Goal: Task Accomplishment & Management: Manage account settings

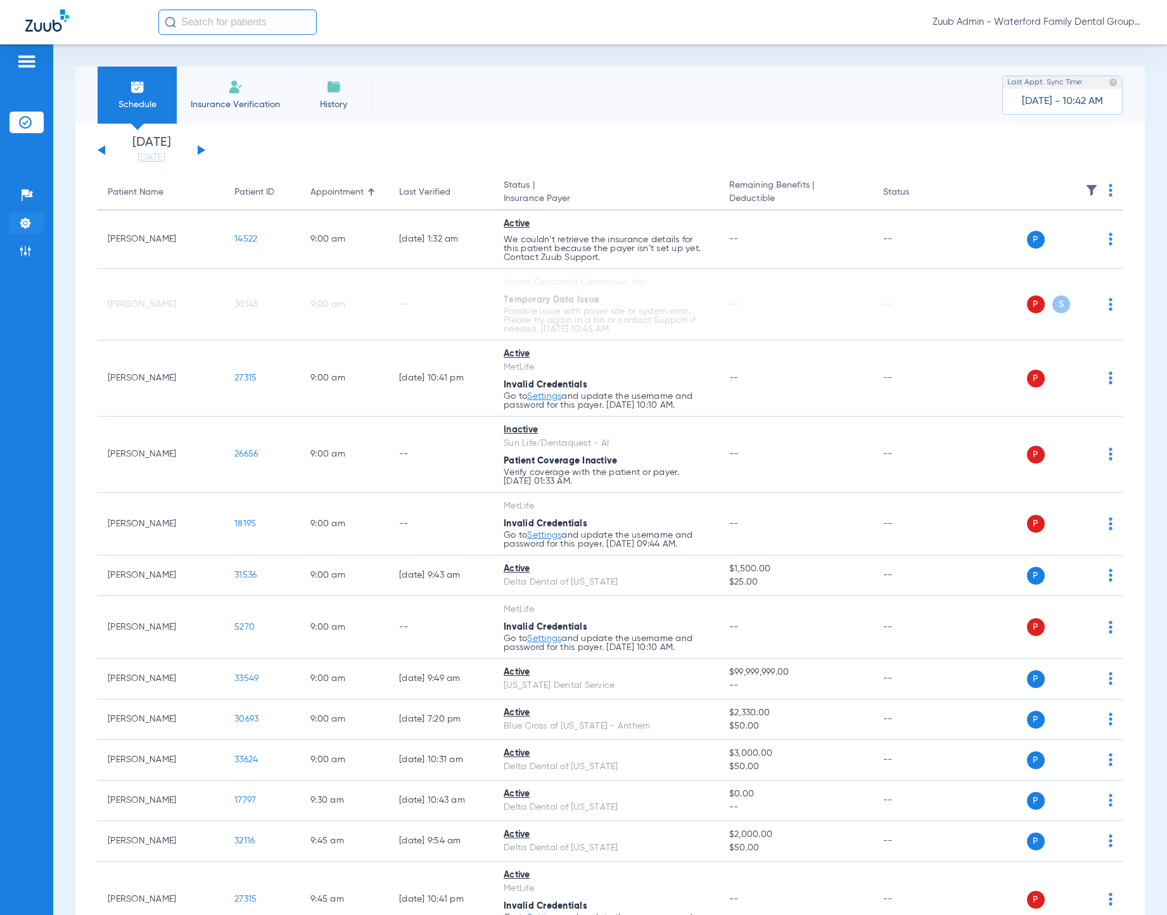
click at [29, 222] on img at bounding box center [25, 223] width 13 height 13
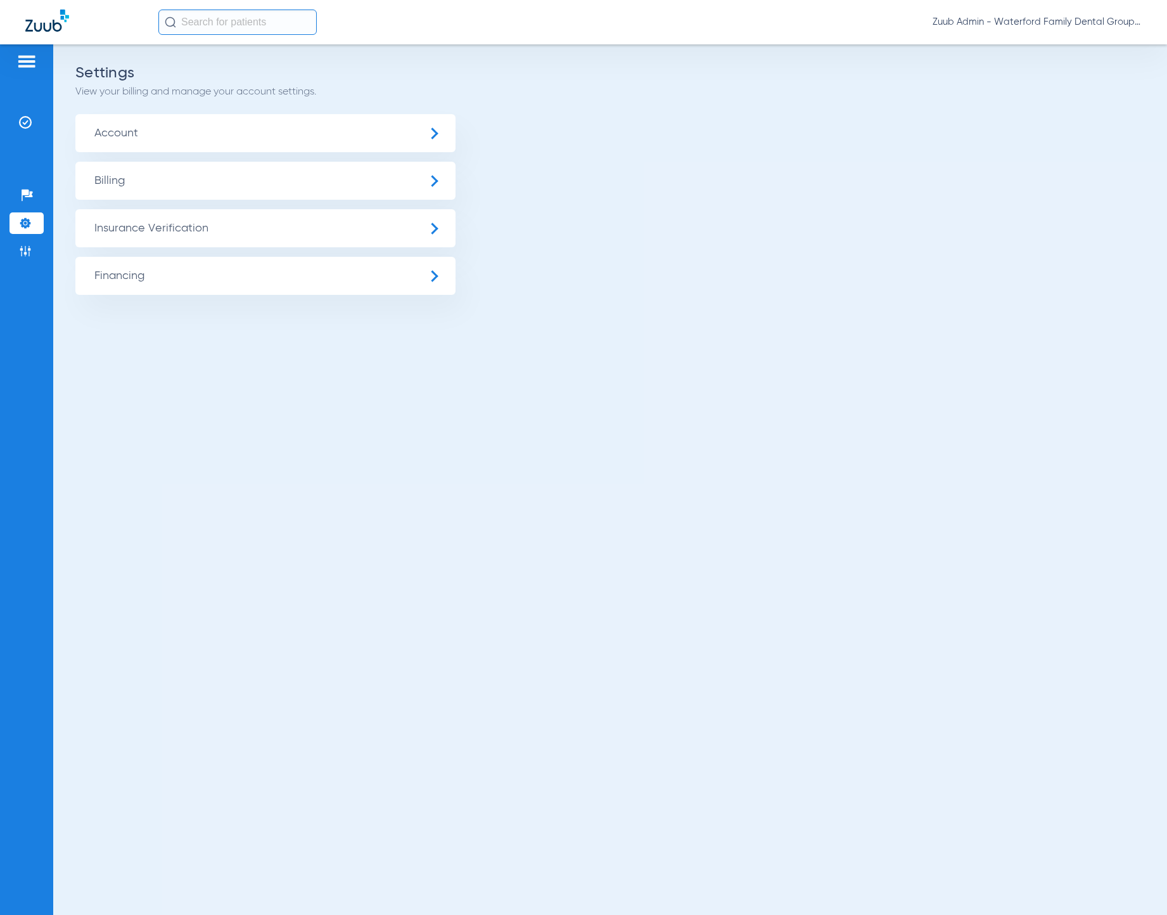
click at [139, 225] on span "Insurance Verification" at bounding box center [265, 228] width 380 height 38
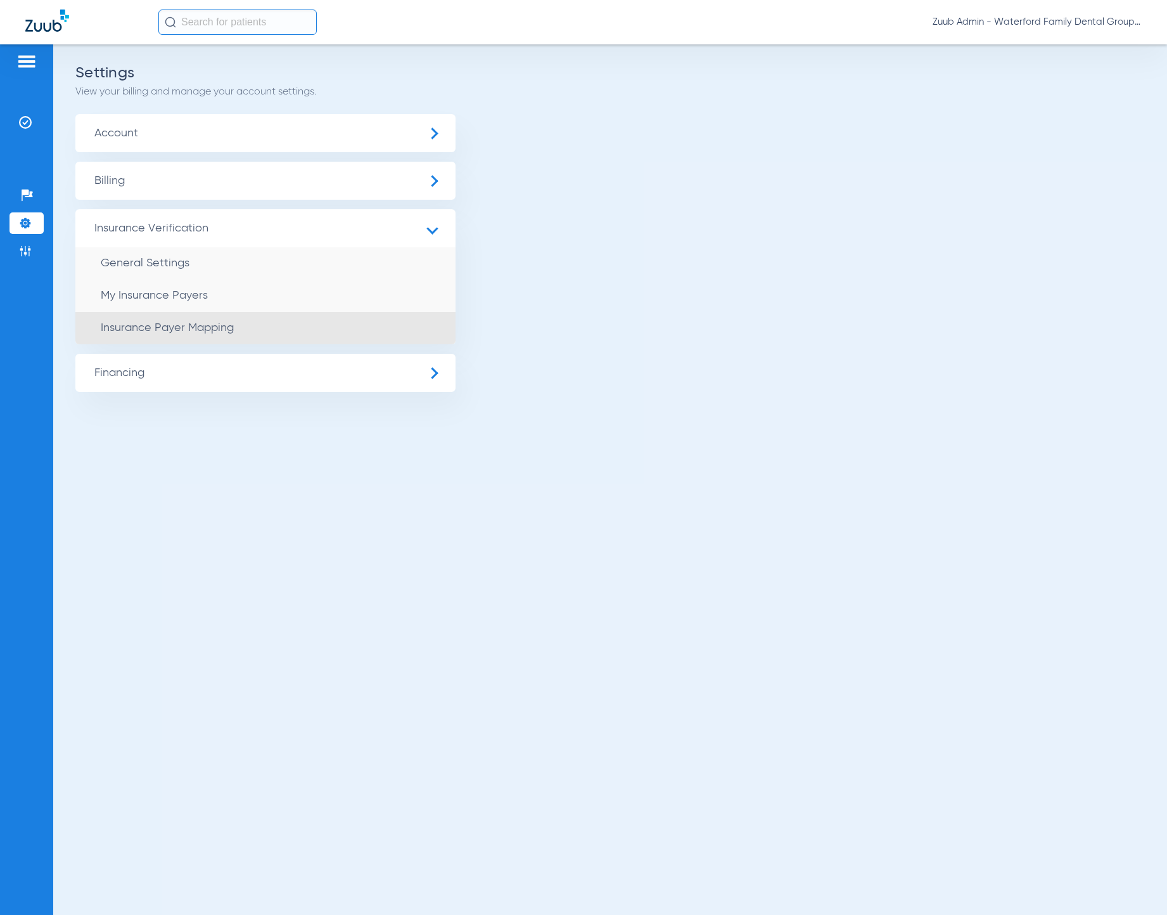
click at [155, 319] on li "Insurance Payer Mapping" at bounding box center [265, 328] width 380 height 32
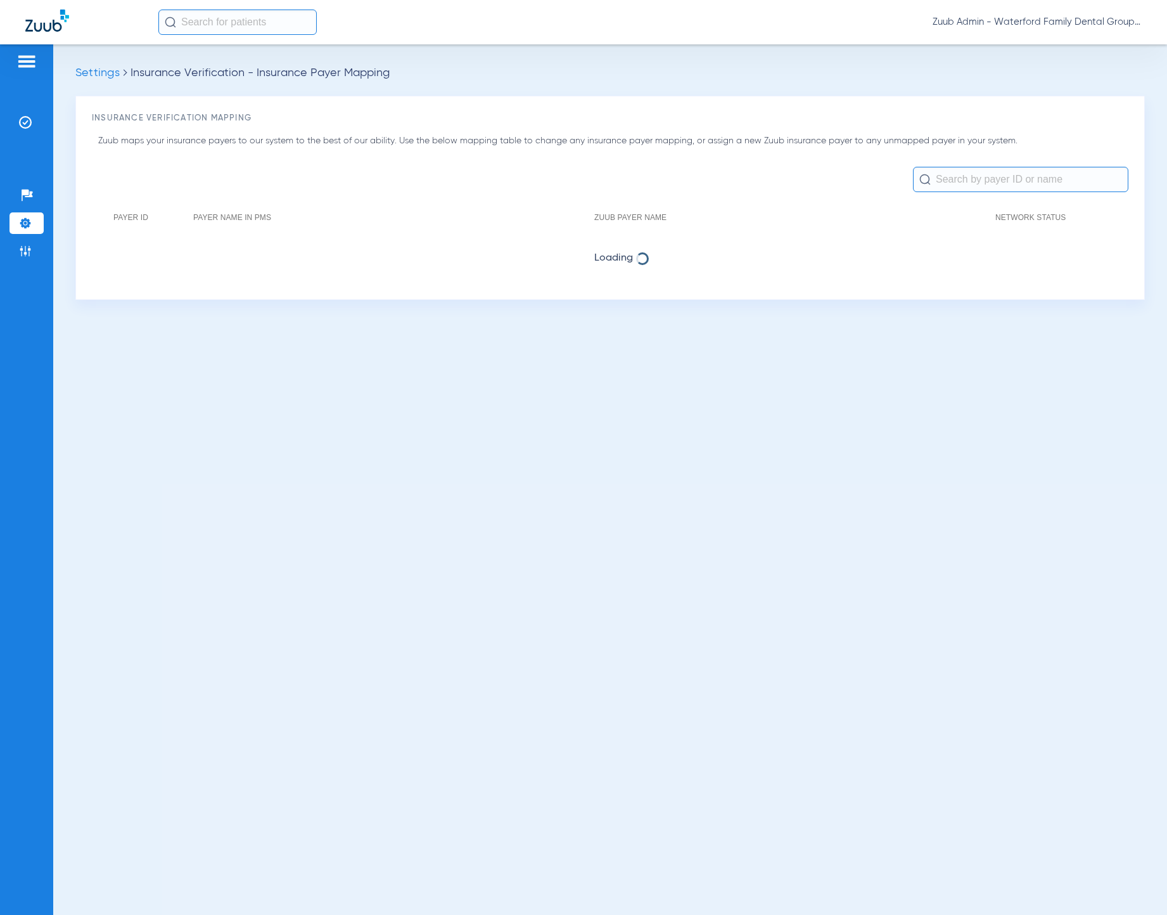
click at [27, 225] on img at bounding box center [25, 223] width 13 height 13
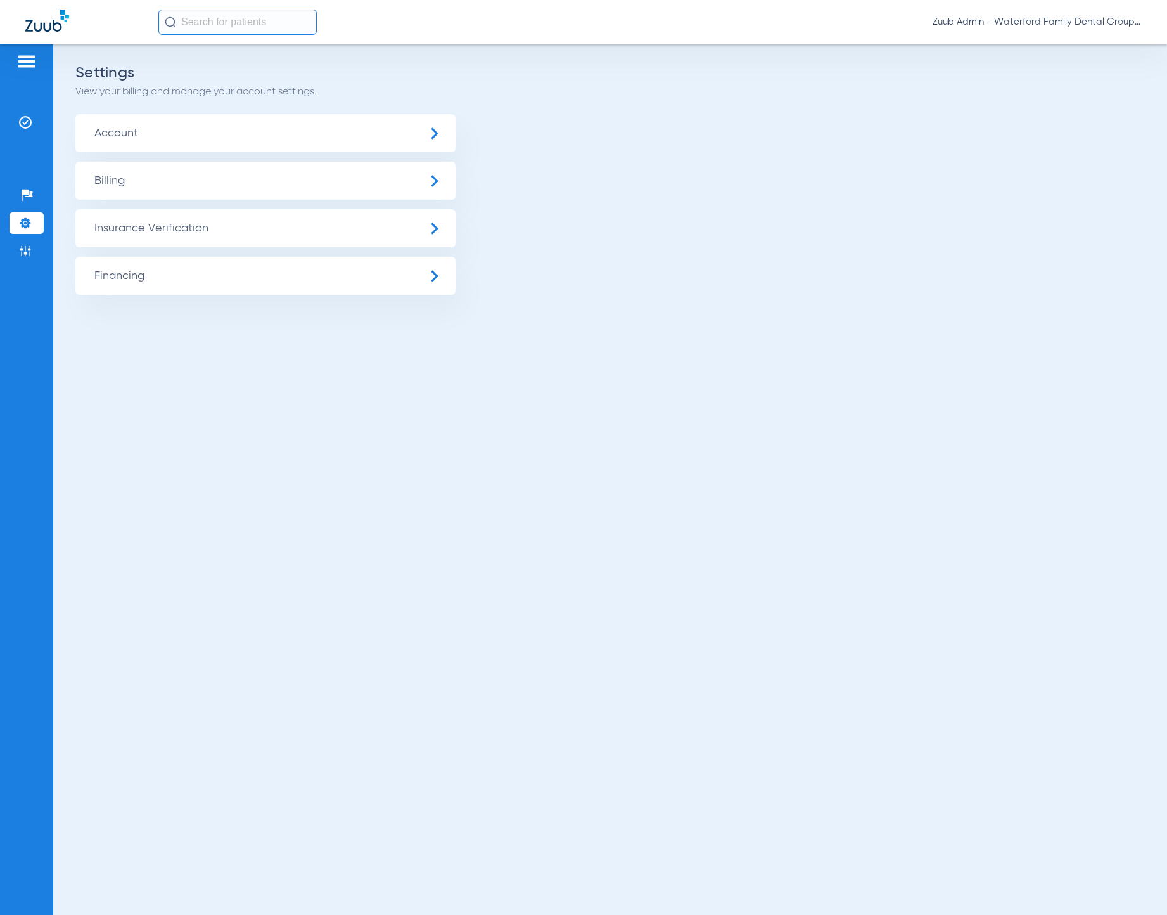
click at [23, 225] on img at bounding box center [25, 223] width 13 height 13
click at [150, 231] on span "Insurance Verification" at bounding box center [265, 228] width 380 height 38
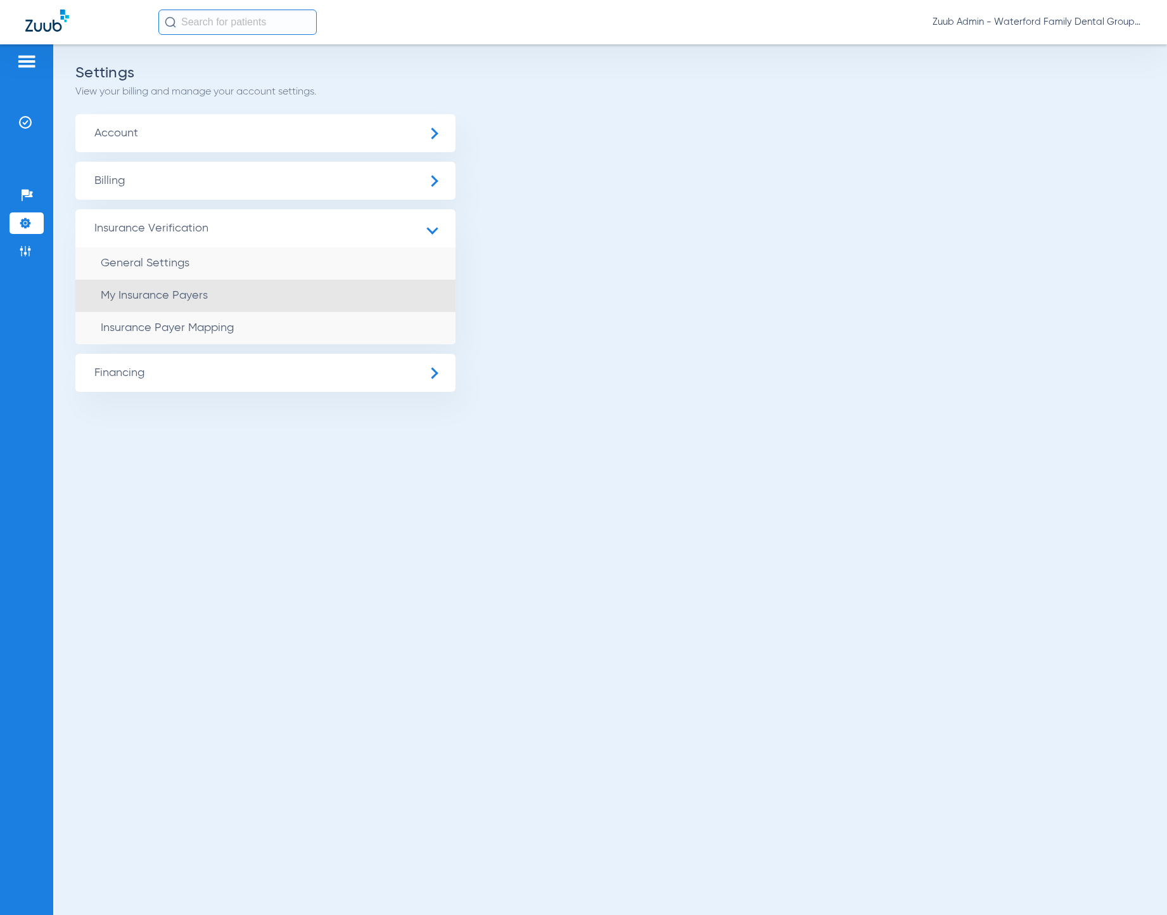
click at [157, 290] on span "My Insurance Payers" at bounding box center [154, 295] width 107 height 11
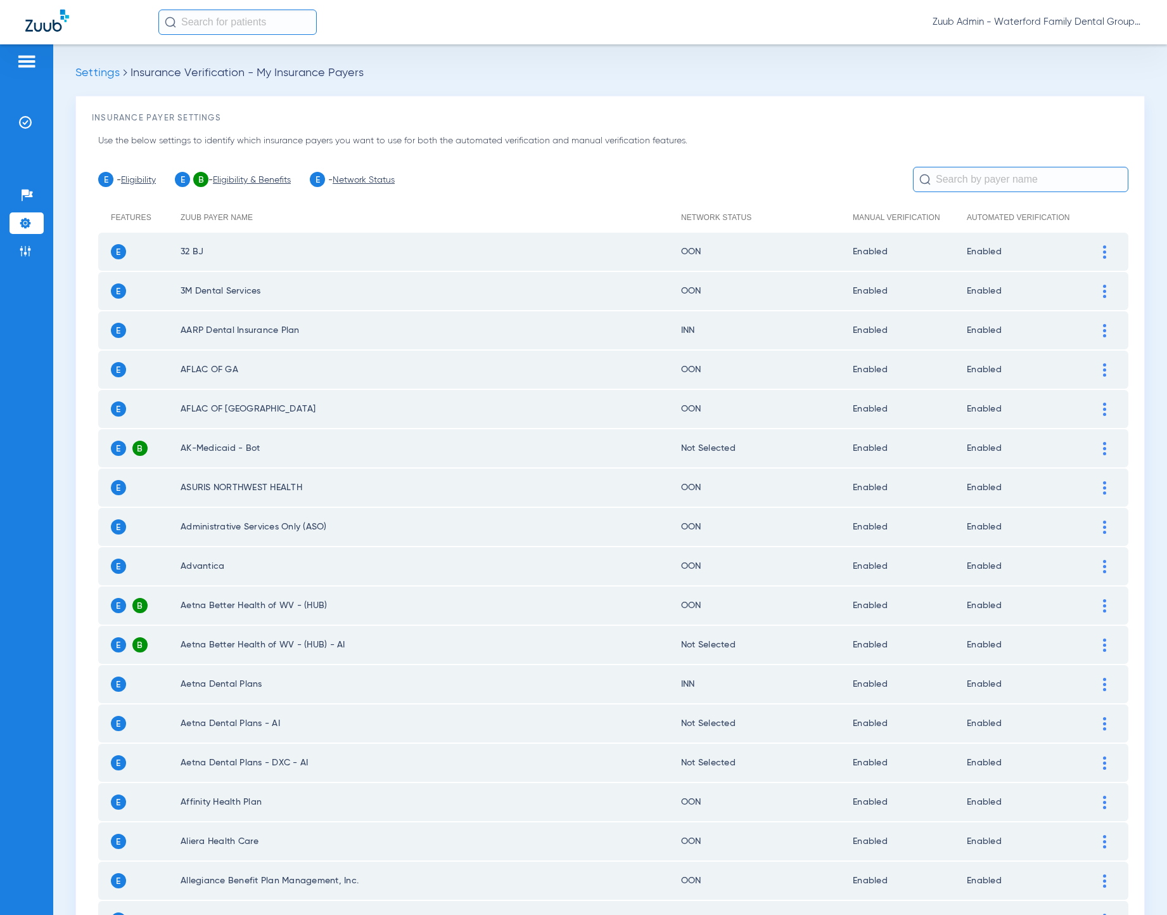
click at [37, 227] on li "Settings" at bounding box center [27, 223] width 34 height 22
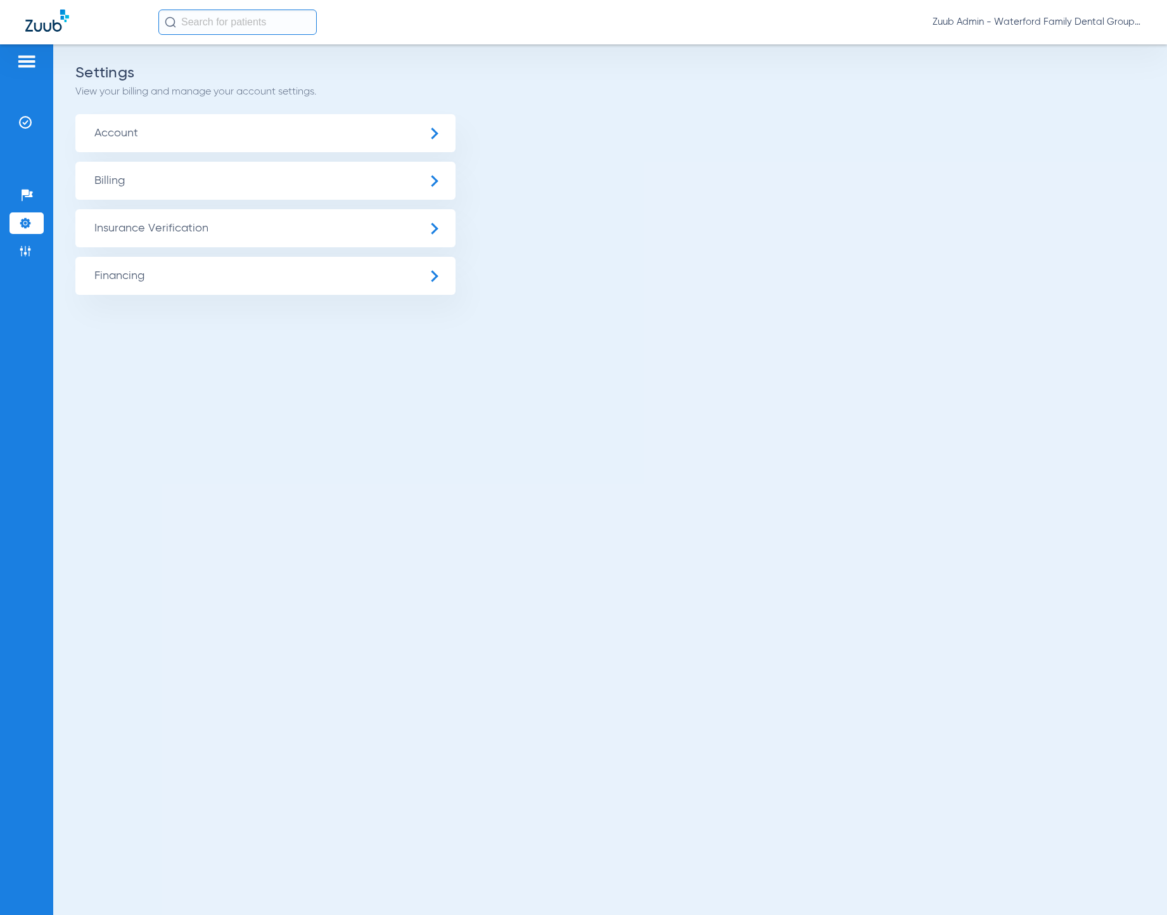
click at [215, 223] on span "Insurance Verification" at bounding box center [265, 228] width 380 height 38
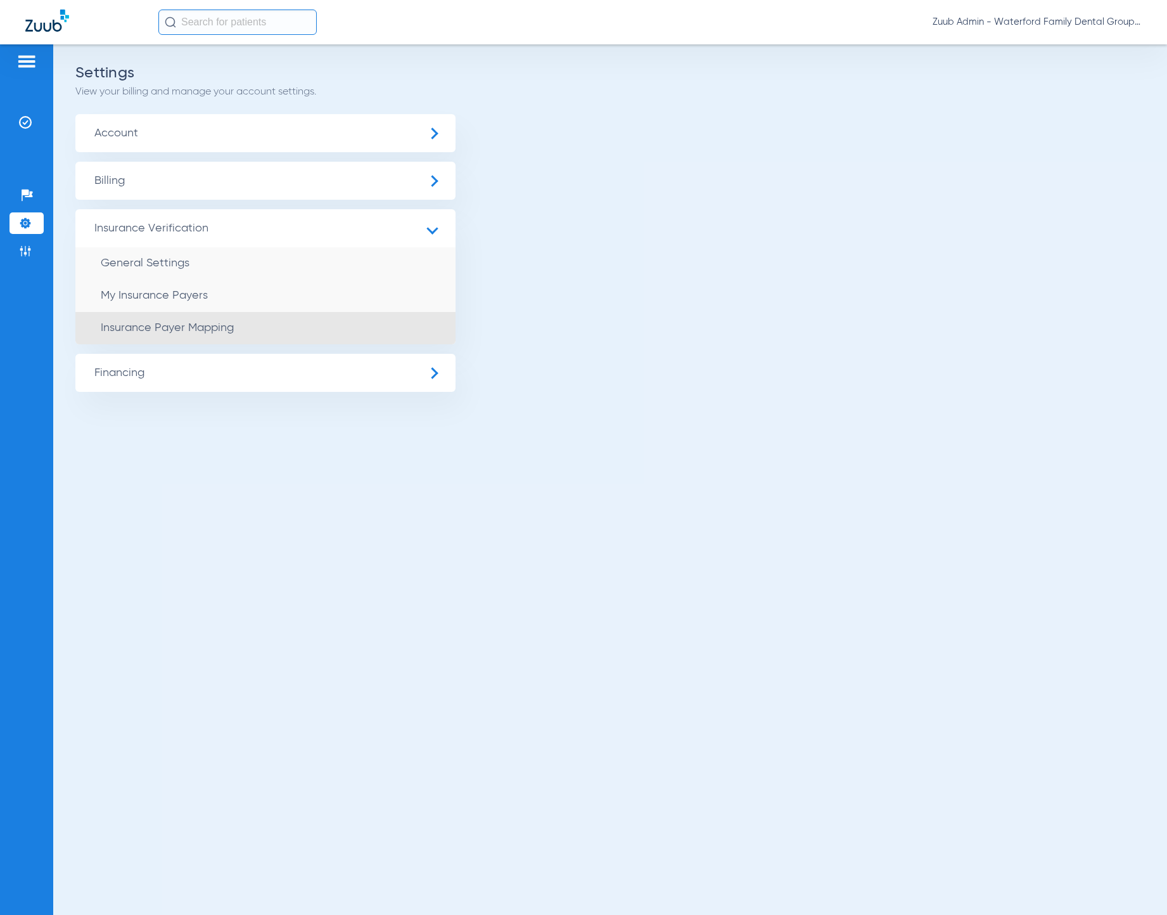
click at [225, 323] on span "Insurance Payer Mapping" at bounding box center [167, 327] width 133 height 11
